Goal: Find specific page/section: Find specific page/section

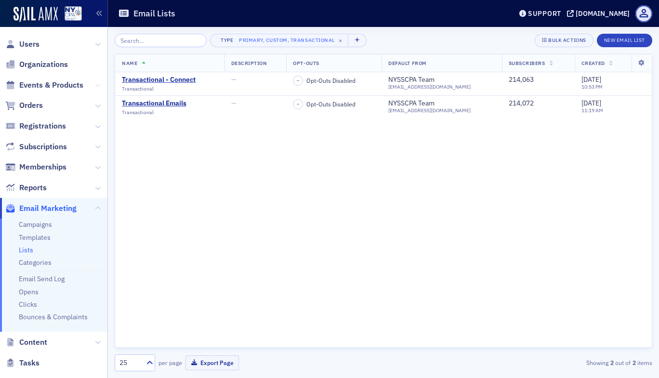
click at [95, 85] on icon at bounding box center [98, 85] width 6 height 6
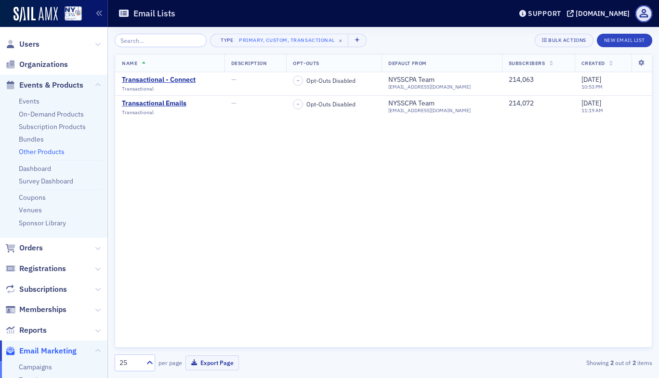
click at [37, 152] on link "Other Products" at bounding box center [42, 151] width 46 height 9
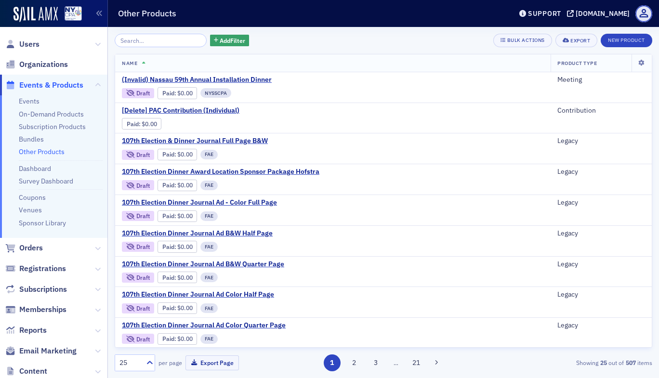
click at [157, 39] on input "search" at bounding box center [161, 40] width 92 height 13
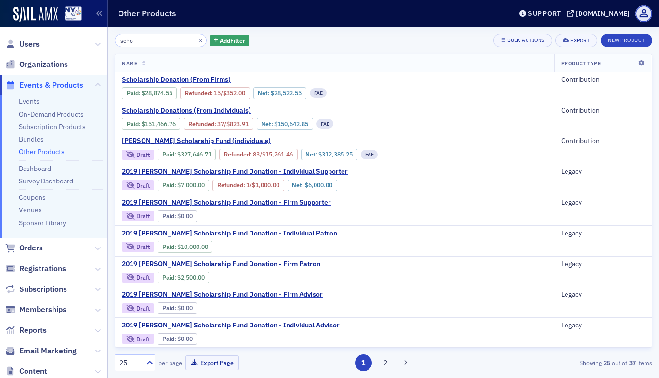
click at [58, 103] on li "Events" at bounding box center [61, 101] width 84 height 9
click at [142, 42] on input "scho" at bounding box center [161, 40] width 92 height 13
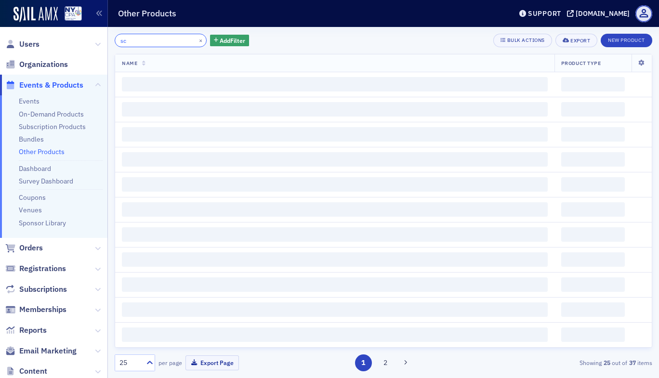
type input "s"
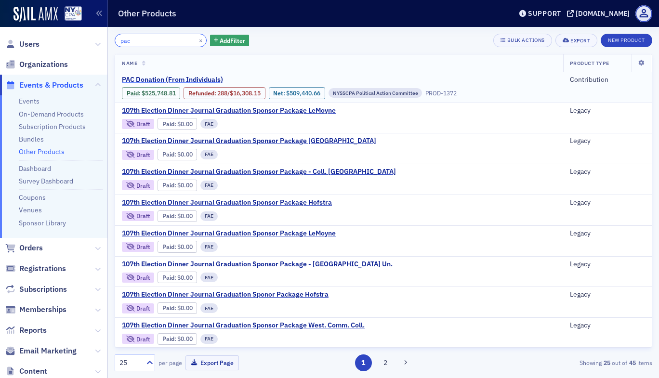
type input "pac"
click at [169, 79] on span "PAC Donation (From Individuals)" at bounding box center [203, 80] width 162 height 9
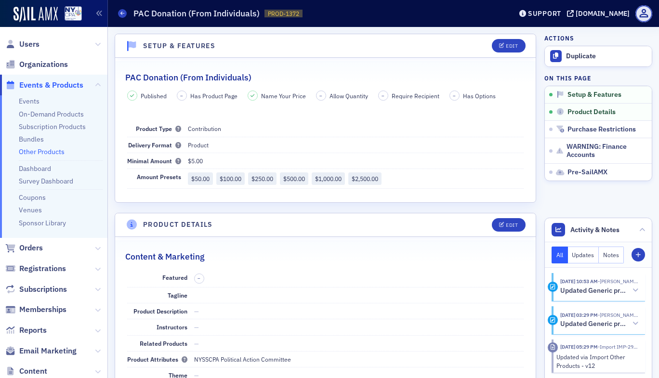
click at [38, 151] on link "Other Products" at bounding box center [42, 151] width 46 height 9
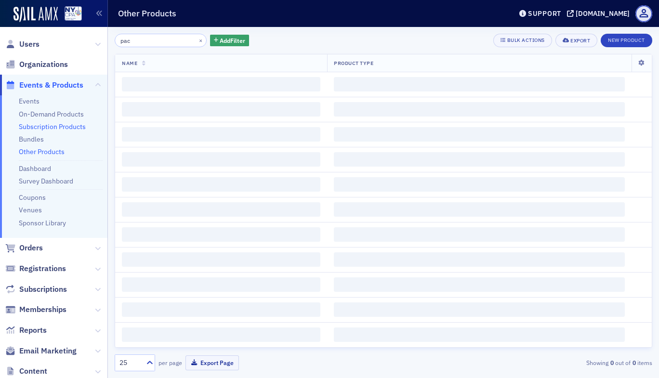
click at [63, 125] on link "Subscription Products" at bounding box center [52, 126] width 67 height 9
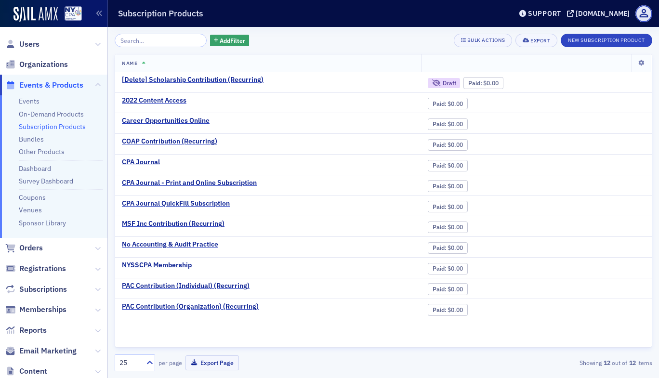
click at [149, 42] on input "search" at bounding box center [161, 40] width 92 height 13
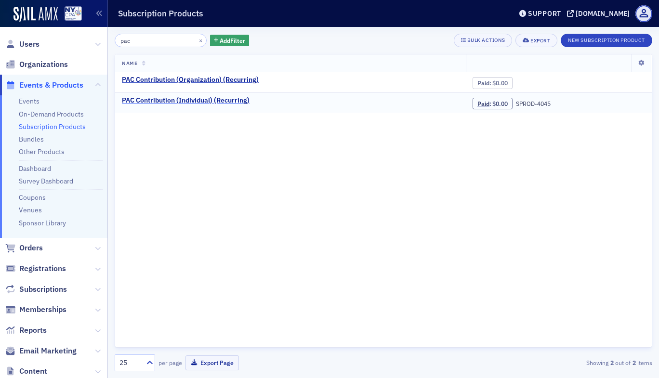
type input "pac"
click at [175, 103] on div "PAC Contribution (Individual) (Recurring)" at bounding box center [186, 100] width 128 height 9
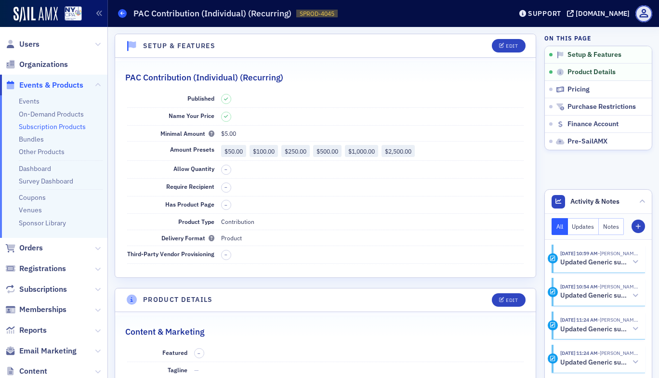
click at [121, 13] on icon at bounding box center [122, 13] width 4 height 4
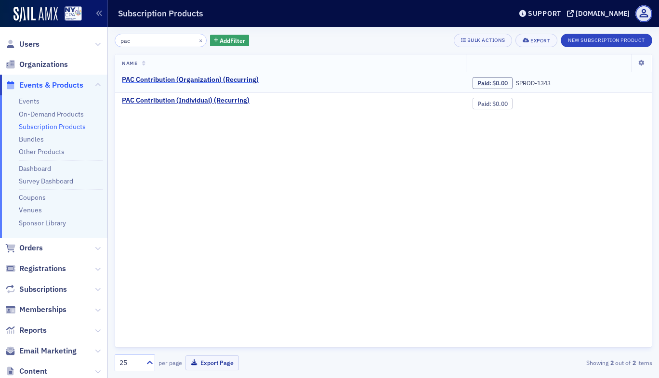
click at [187, 81] on div "PAC Contribution (Organization) (Recurring)" at bounding box center [190, 80] width 137 height 9
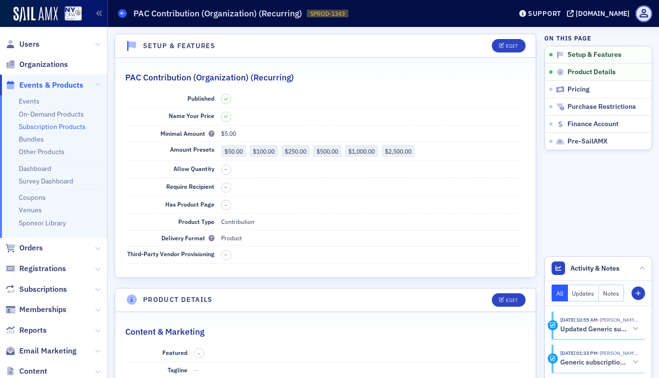
click at [119, 14] on span at bounding box center [122, 13] width 9 height 9
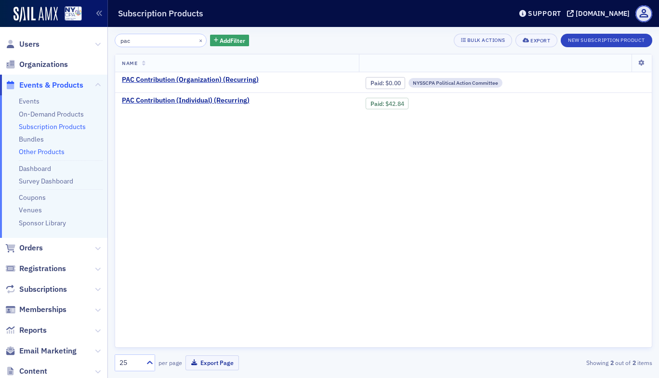
click at [41, 151] on link "Other Products" at bounding box center [42, 151] width 46 height 9
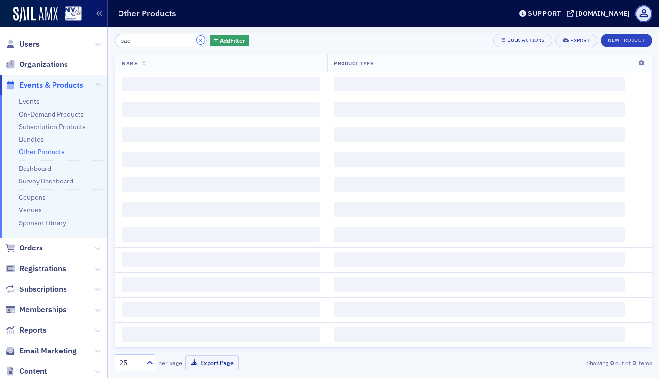
click at [196, 40] on button "×" at bounding box center [200, 40] width 9 height 9
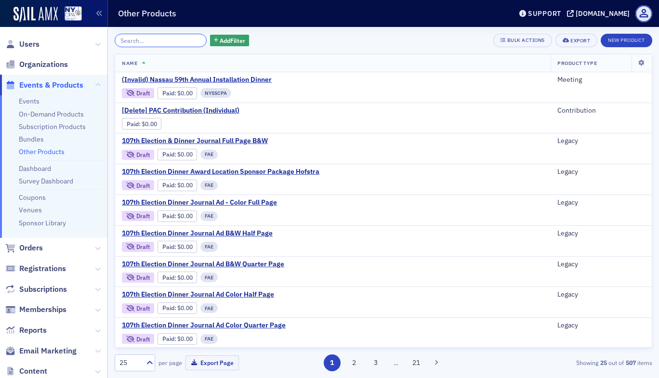
click at [158, 40] on input "search" at bounding box center [161, 40] width 92 height 13
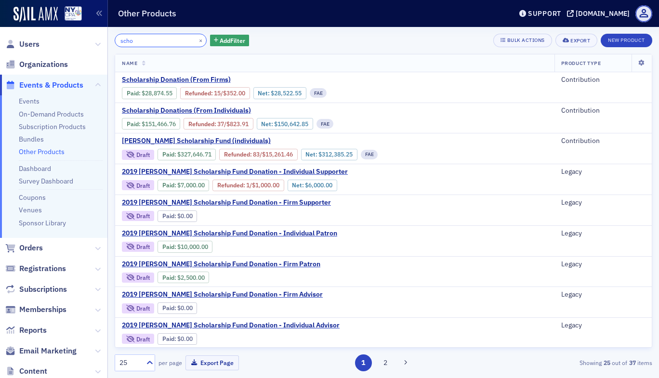
type input "scho"
